Goal: Information Seeking & Learning: Learn about a topic

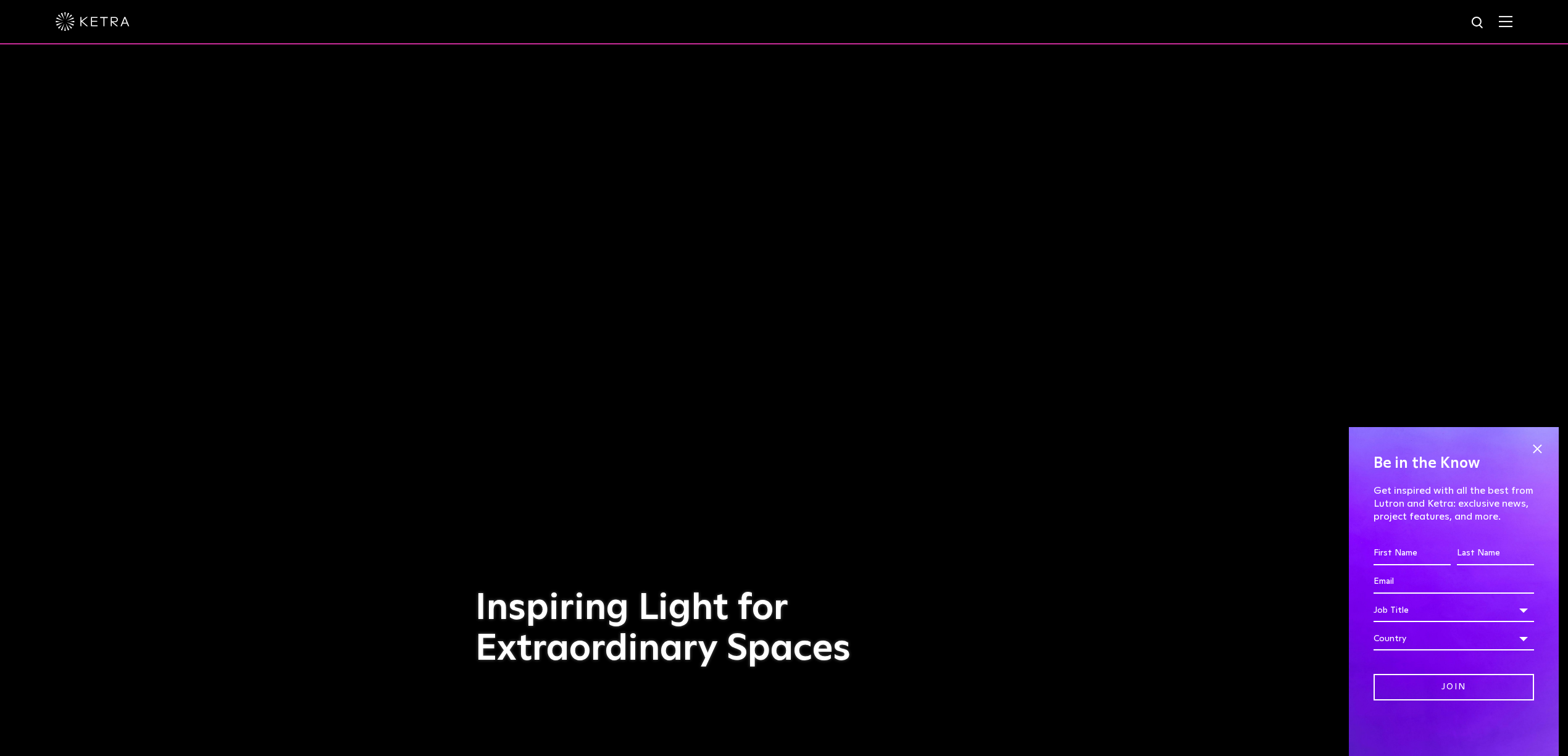
click at [1175, 22] on img at bounding box center [1505, 22] width 14 height 12
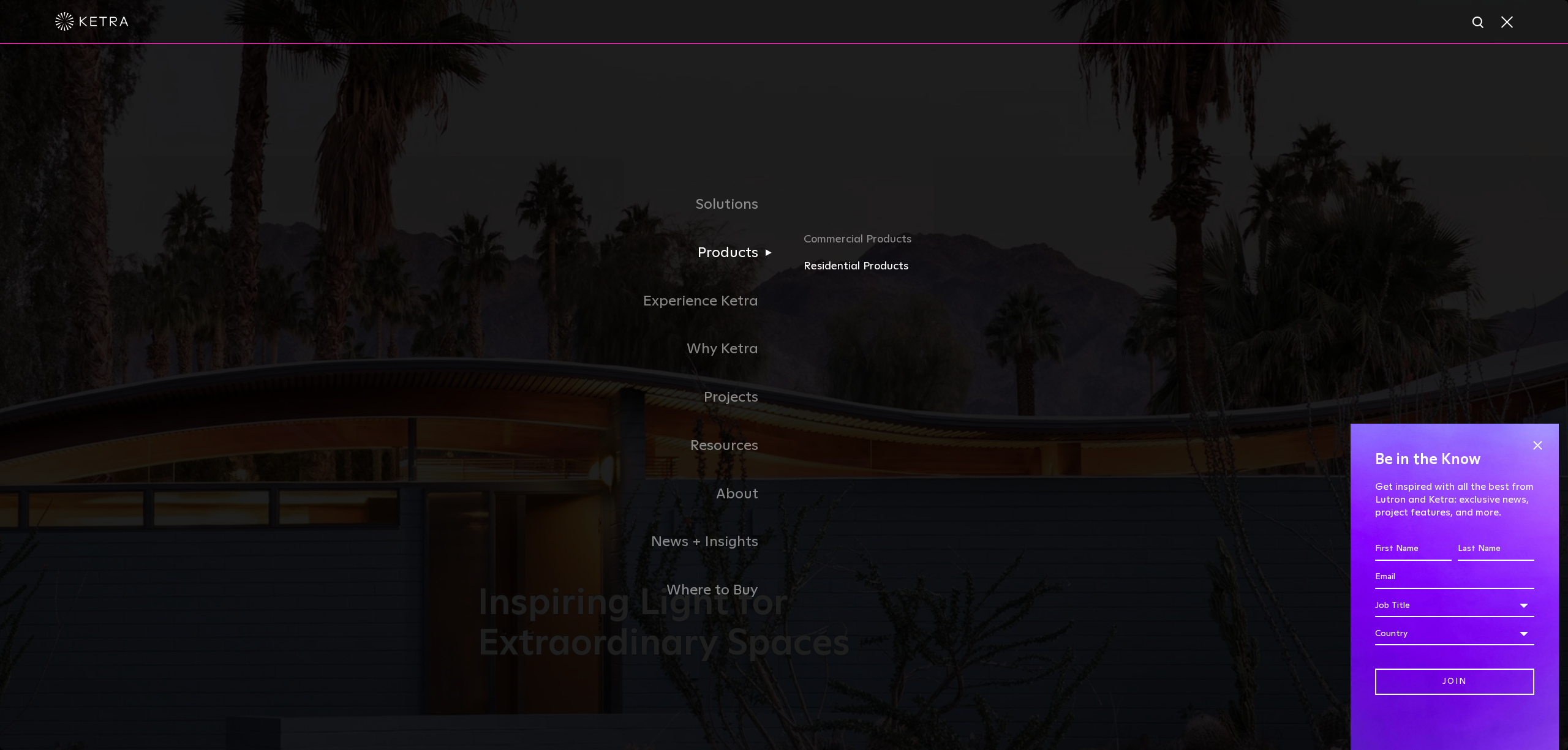
click at [852, 268] on link "Residential Products" at bounding box center [947, 266] width 287 height 18
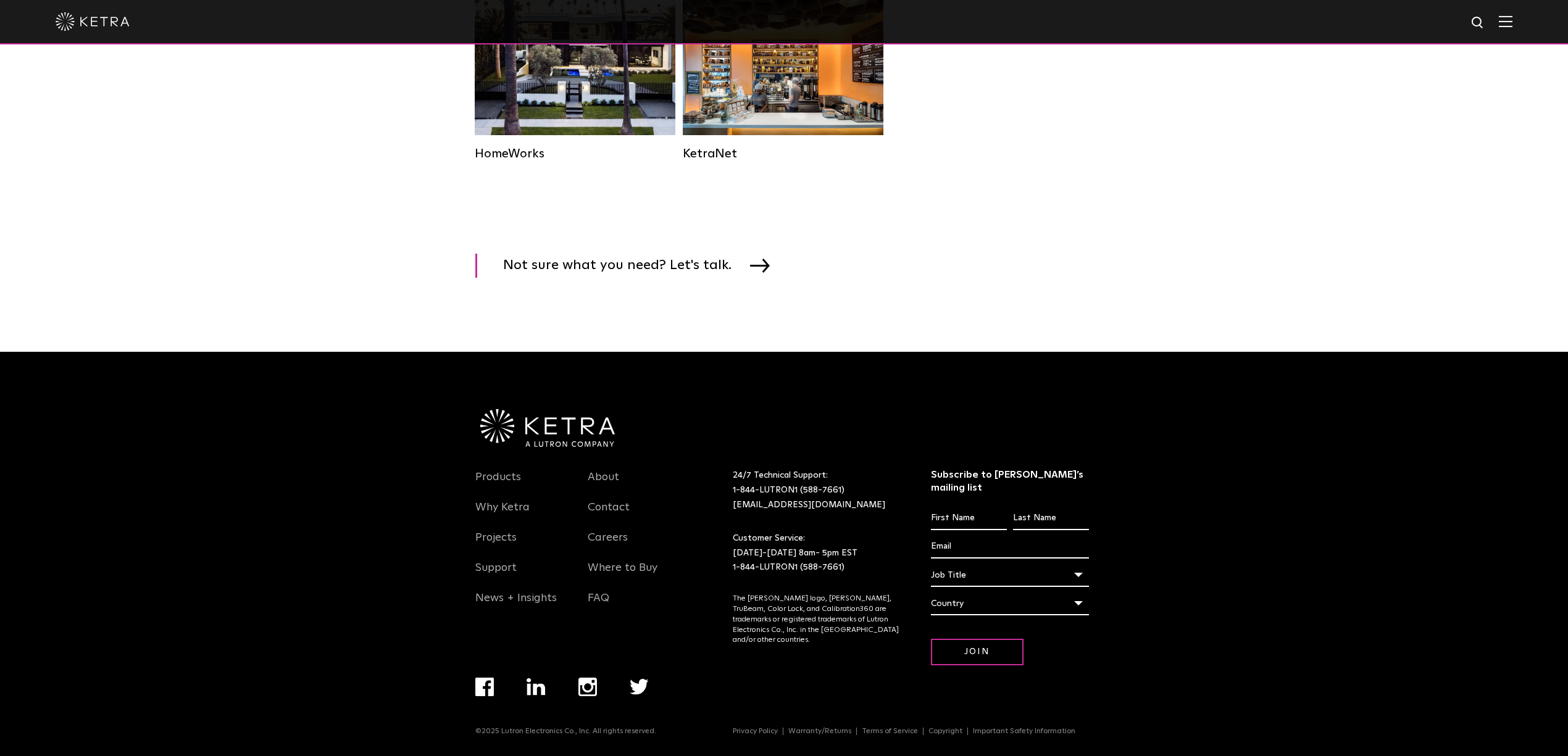
scroll to position [1739, 0]
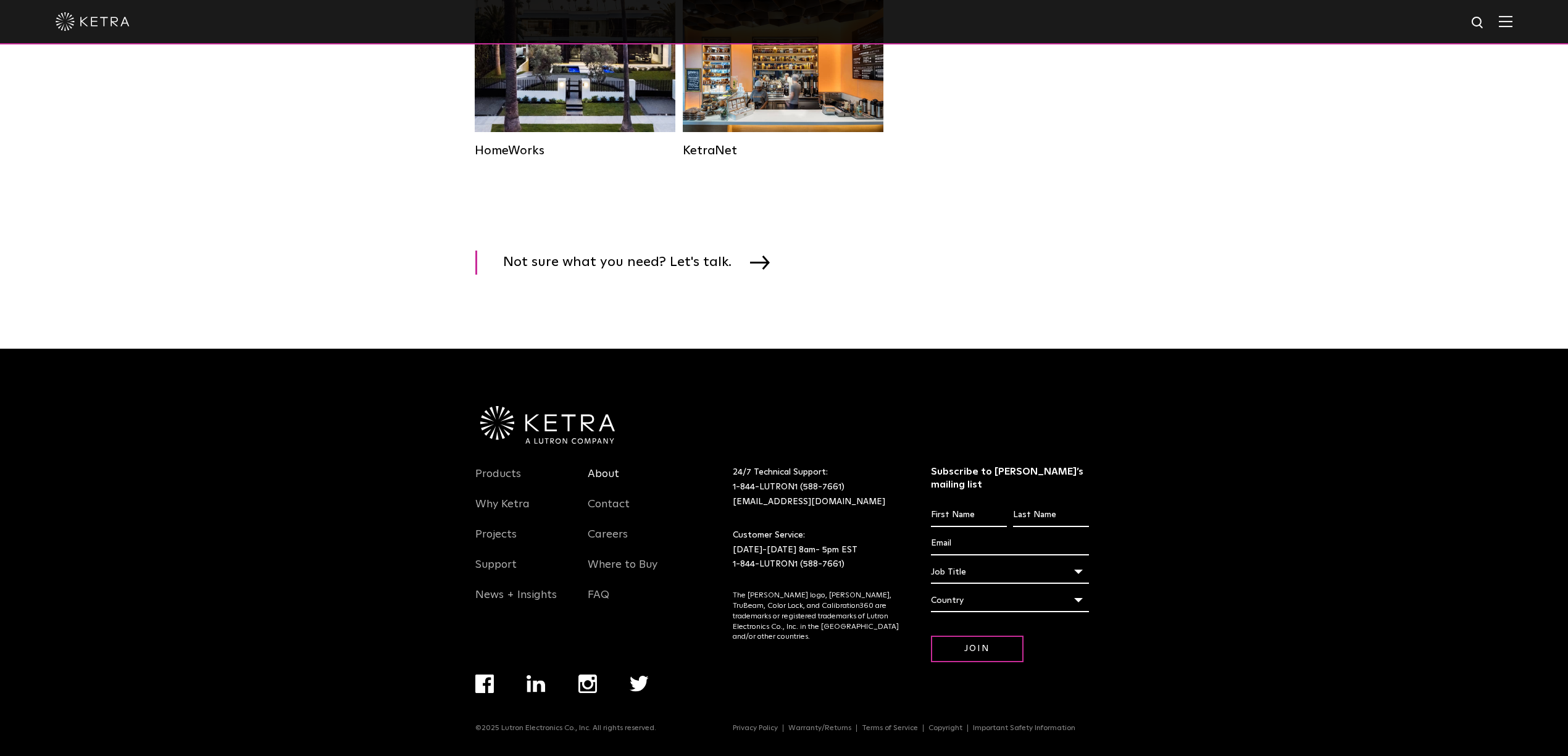
click at [610, 489] on link "About" at bounding box center [603, 481] width 31 height 28
